Goal: Task Accomplishment & Management: Use online tool/utility

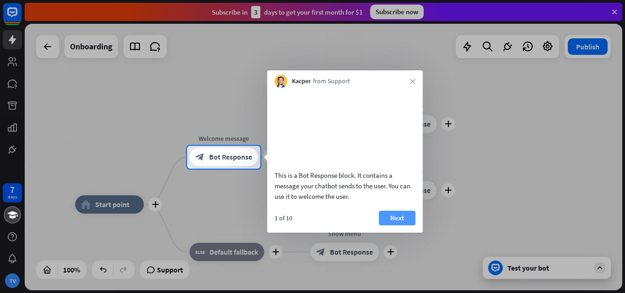
click at [395, 225] on button "Next" at bounding box center [397, 218] width 37 height 15
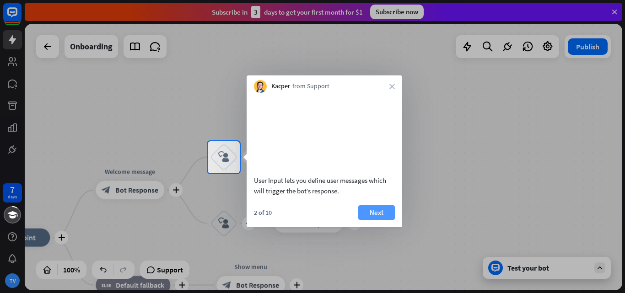
click at [384, 220] on button "Next" at bounding box center [376, 212] width 37 height 15
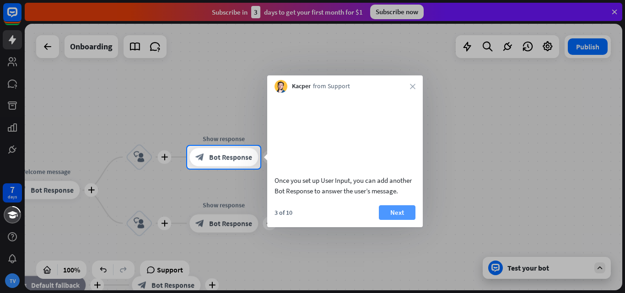
click at [395, 220] on button "Next" at bounding box center [397, 212] width 37 height 15
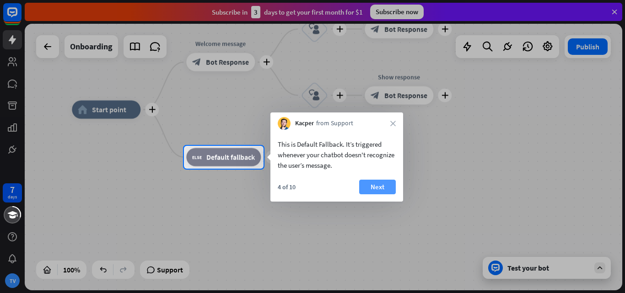
click at [373, 188] on button "Next" at bounding box center [377, 187] width 37 height 15
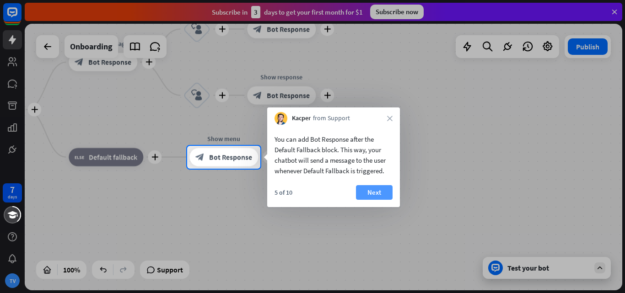
click at [375, 189] on button "Next" at bounding box center [374, 192] width 37 height 15
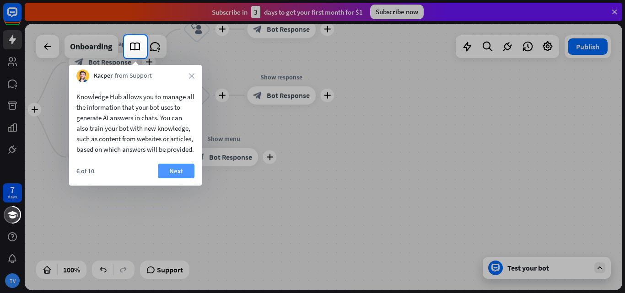
click at [176, 176] on button "Next" at bounding box center [176, 171] width 37 height 15
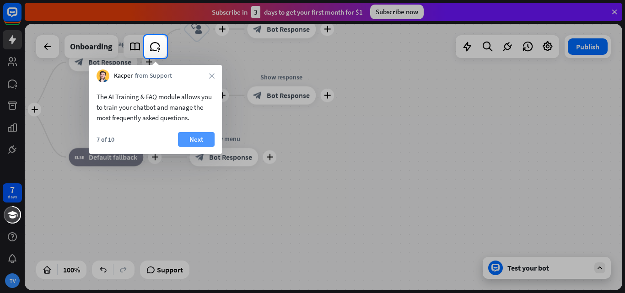
click at [202, 136] on button "Next" at bounding box center [196, 139] width 37 height 15
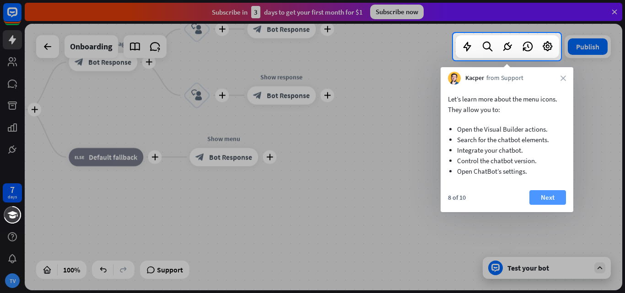
click at [557, 197] on button "Next" at bounding box center [547, 197] width 37 height 15
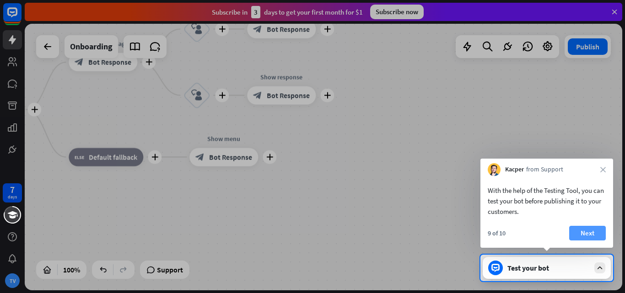
click at [590, 230] on button "Next" at bounding box center [587, 233] width 37 height 15
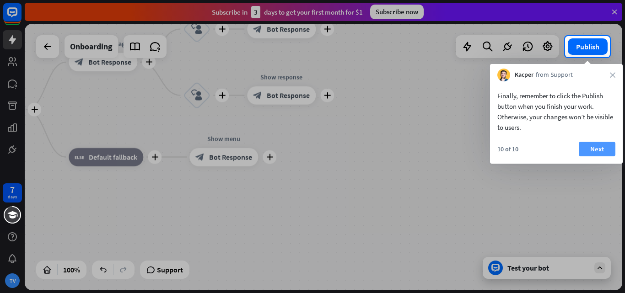
click at [602, 145] on button "Next" at bounding box center [597, 149] width 37 height 15
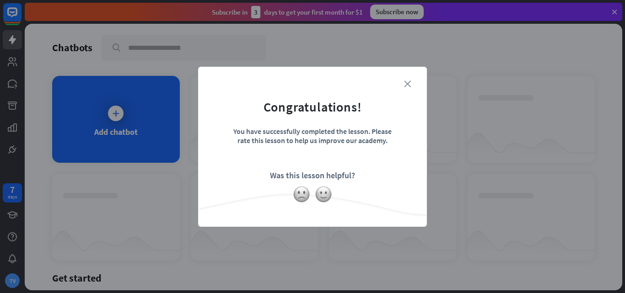
click at [407, 82] on icon "close" at bounding box center [407, 83] width 7 height 7
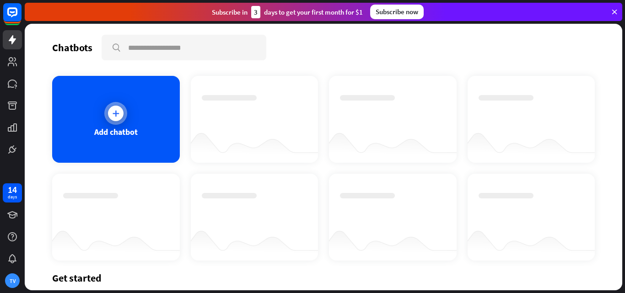
click at [113, 104] on div at bounding box center [115, 113] width 23 height 23
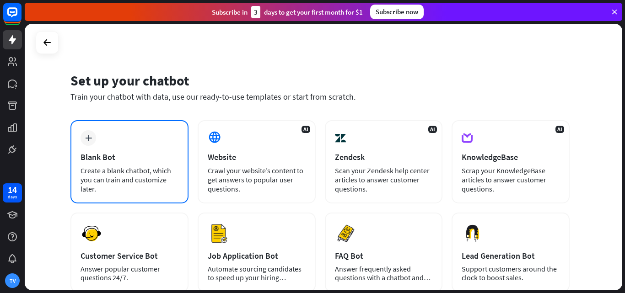
click at [91, 139] on icon "plus" at bounding box center [88, 138] width 7 height 6
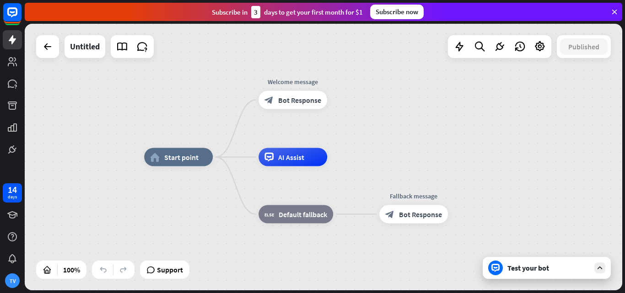
click at [525, 269] on div "Test your bot" at bounding box center [548, 267] width 82 height 9
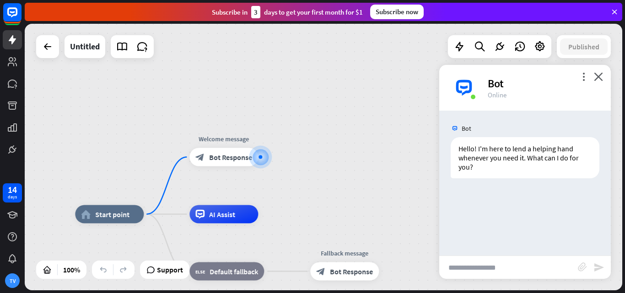
click at [507, 268] on input "text" at bounding box center [508, 267] width 139 height 23
type input "**********"
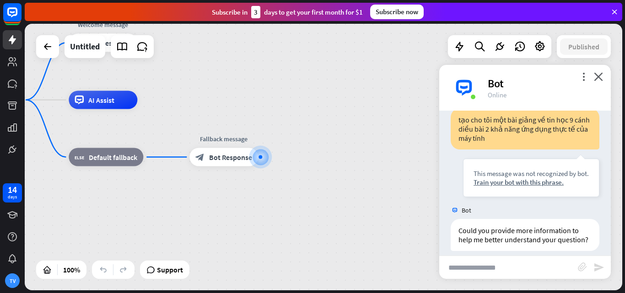
scroll to position [110, 0]
